Goal: Use online tool/utility: Utilize a website feature to perform a specific function

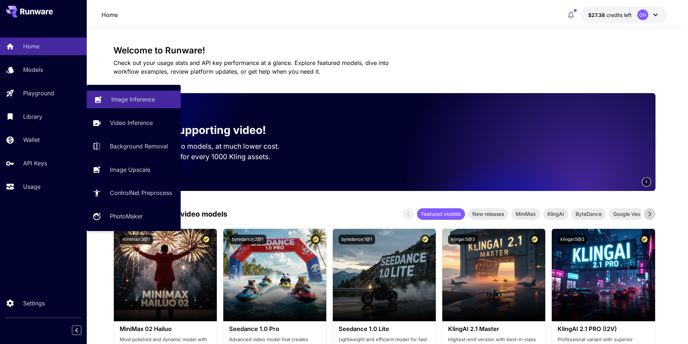
click at [129, 99] on p "Image Inference" at bounding box center [133, 99] width 44 height 9
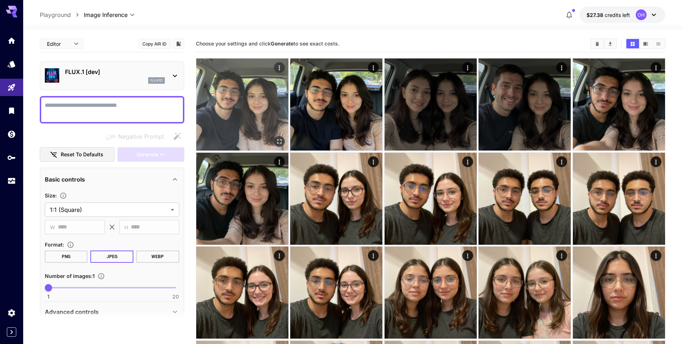
click at [275, 140] on button "Open in fullscreen" at bounding box center [279, 141] width 11 height 11
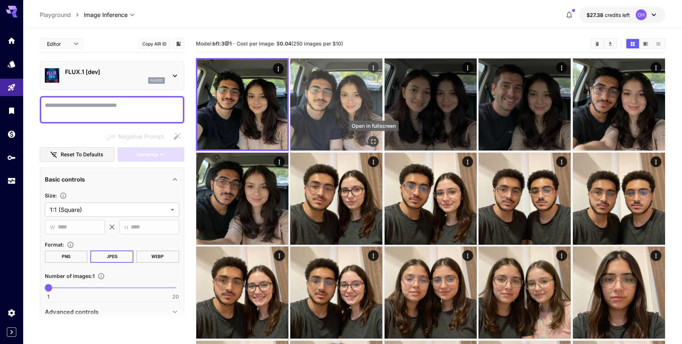
click at [370, 142] on button "Open in fullscreen" at bounding box center [373, 141] width 11 height 11
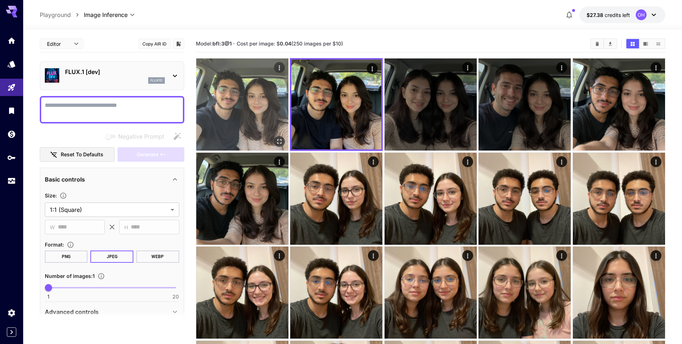
click at [276, 139] on icon "Open in fullscreen" at bounding box center [279, 141] width 7 height 7
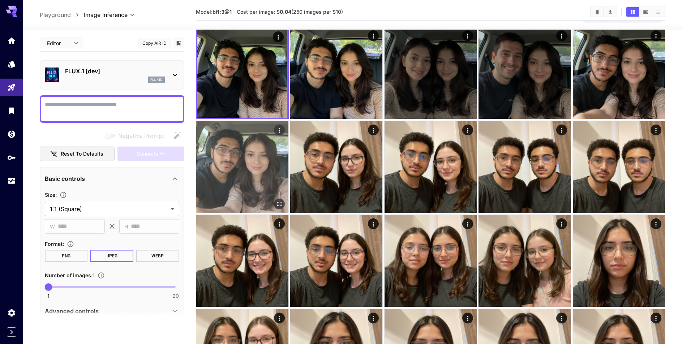
scroll to position [37, 0]
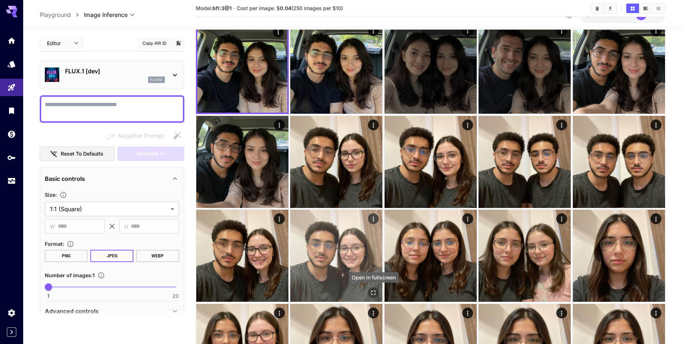
click at [372, 293] on icon "Open in fullscreen" at bounding box center [373, 293] width 7 height 7
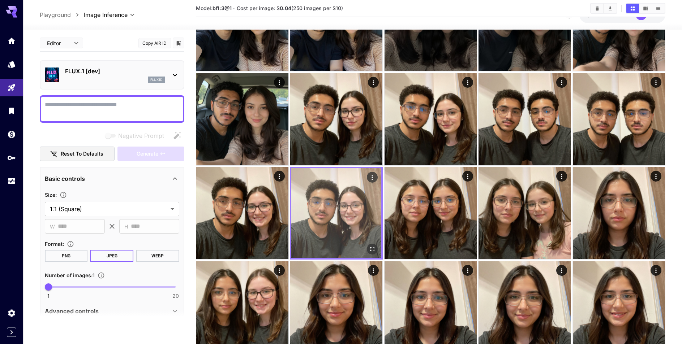
scroll to position [0, 0]
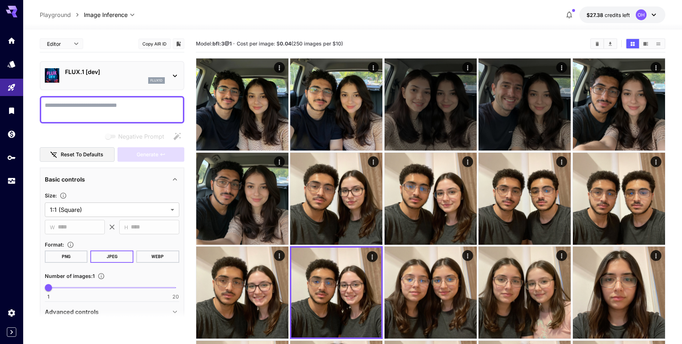
click at [110, 83] on div "flux1d" at bounding box center [115, 80] width 100 height 7
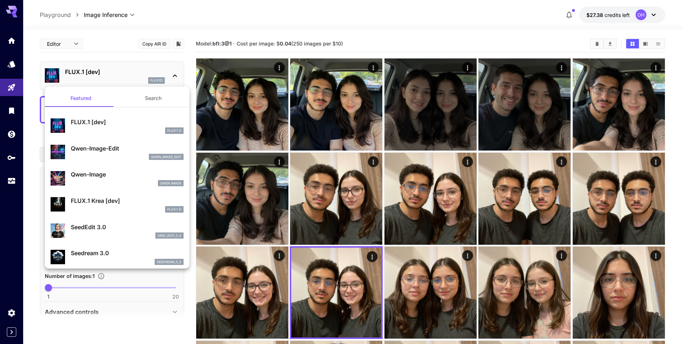
click at [103, 58] on div at bounding box center [344, 172] width 688 height 344
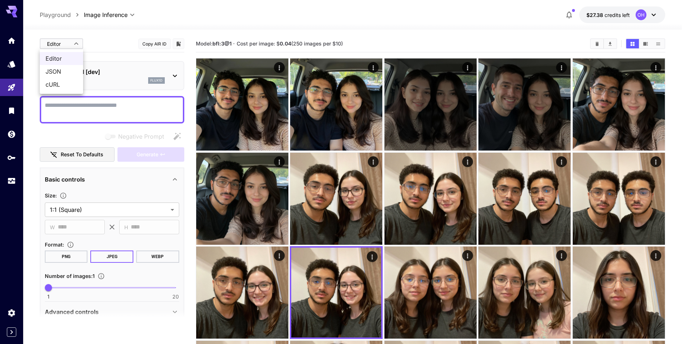
click at [73, 74] on span "JSON" at bounding box center [62, 71] width 32 height 9
type input "****"
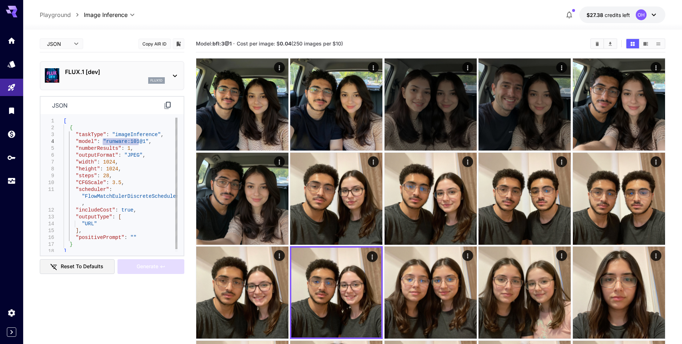
drag, startPoint x: 102, startPoint y: 142, endPoint x: 138, endPoint y: 143, distance: 35.4
click at [138, 143] on div "[ { "taskType" : "imageInference" , "model" : "runware:101@1" , "numberResults"…" at bounding box center [121, 186] width 114 height 137
click at [16, 62] on link at bounding box center [11, 64] width 23 height 18
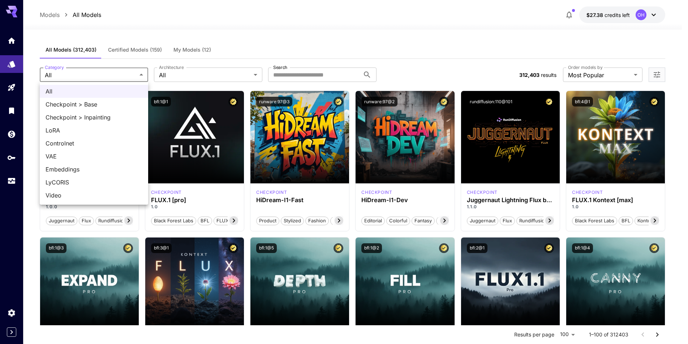
click at [87, 126] on li "LoRA" at bounding box center [94, 130] width 108 height 13
type input "****"
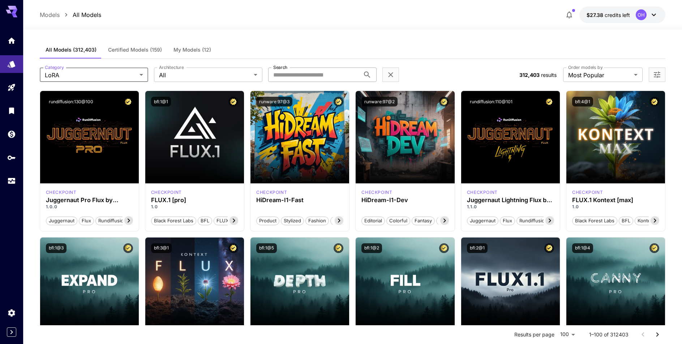
click at [315, 74] on input "Search" at bounding box center [314, 75] width 92 height 14
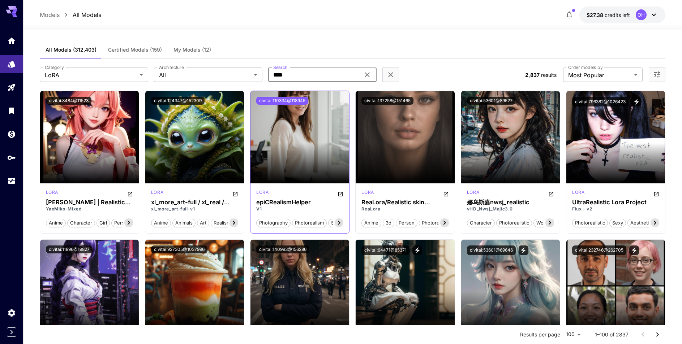
type input "****"
click at [296, 102] on button "civitai:110334@118945" at bounding box center [282, 101] width 52 height 8
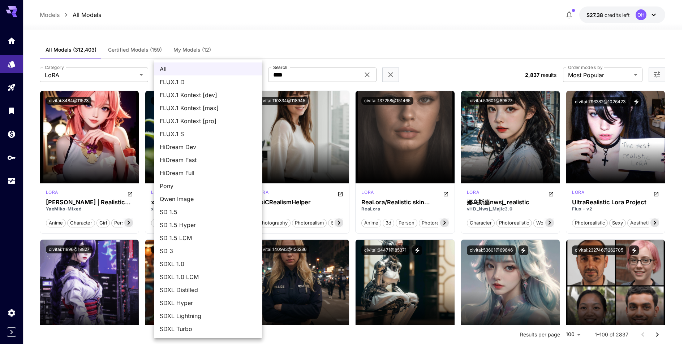
click at [202, 83] on span "FLUX.1 D" at bounding box center [208, 82] width 97 height 9
type input "******"
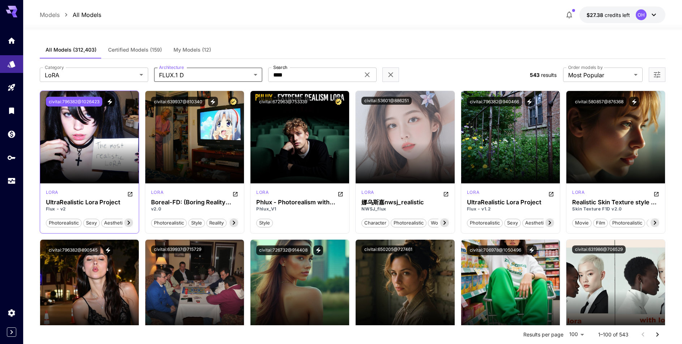
click at [85, 102] on button "civitai:796382@1026423" at bounding box center [74, 102] width 56 height 10
